Goal: Information Seeking & Learning: Understand process/instructions

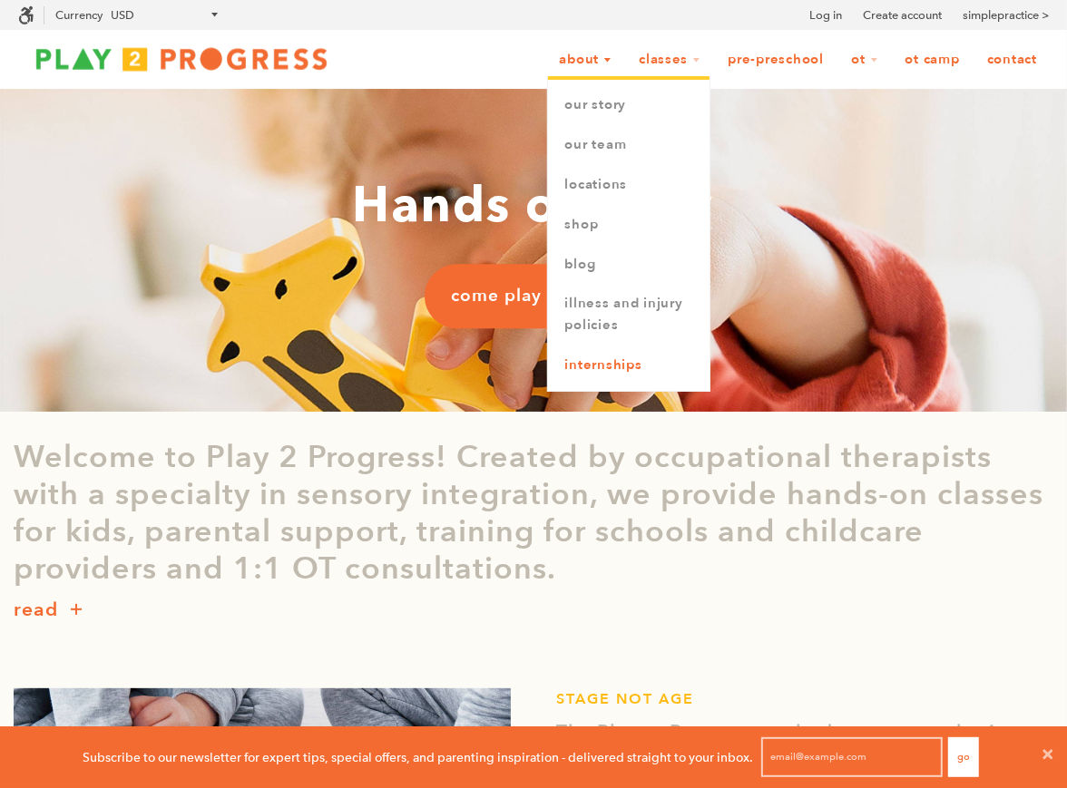
click at [629, 365] on link "Internships" at bounding box center [628, 366] width 161 height 40
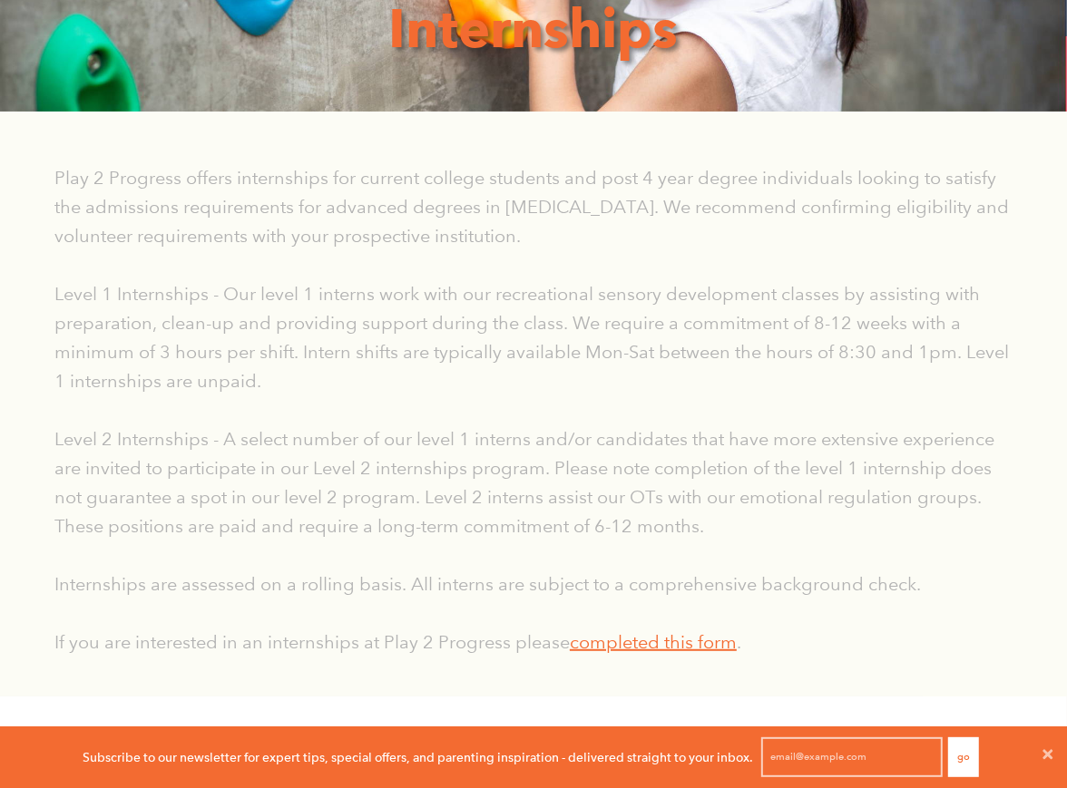
scroll to position [677, 0]
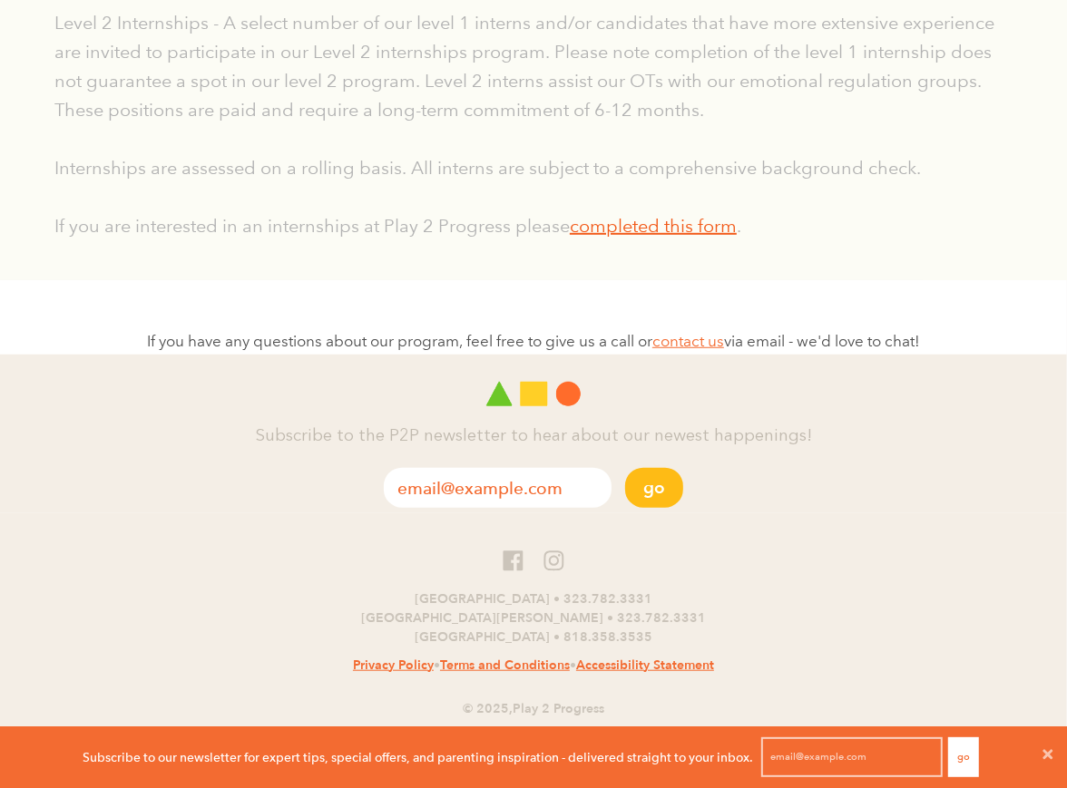
click at [624, 221] on link "completed this form" at bounding box center [653, 226] width 167 height 22
